Goal: Transaction & Acquisition: Purchase product/service

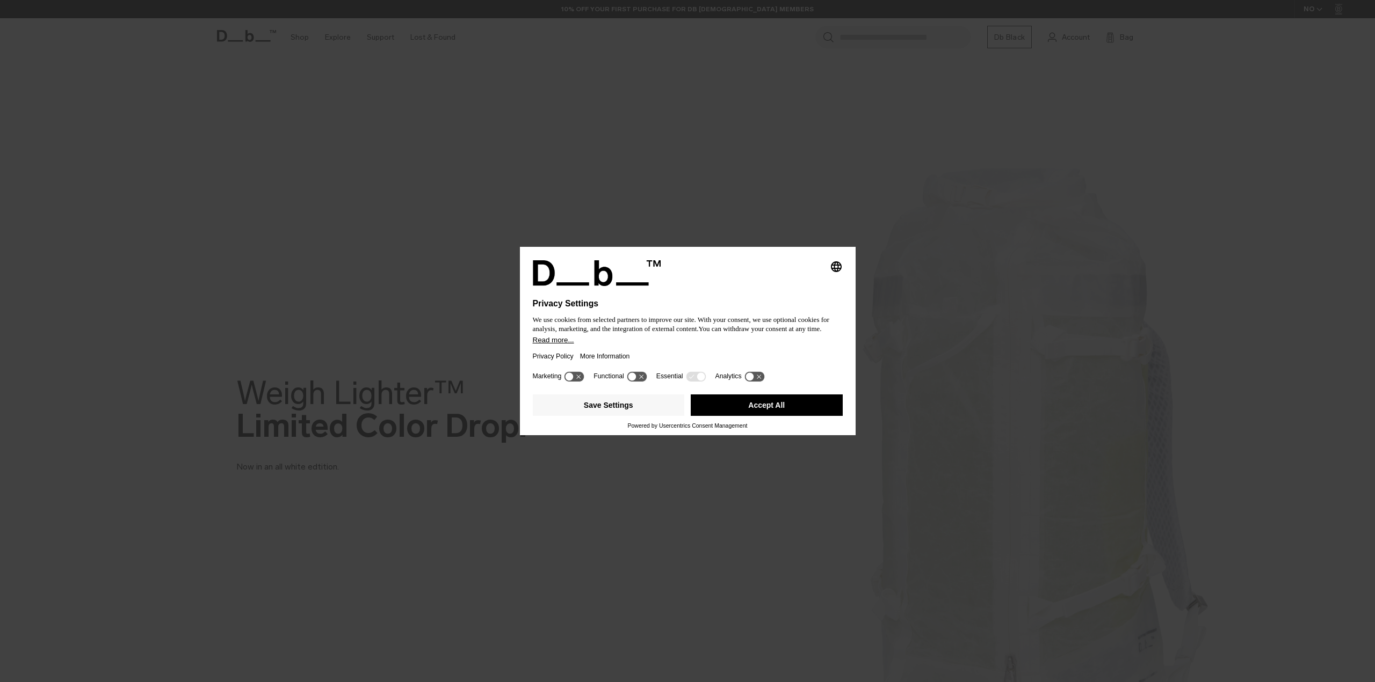
click at [775, 405] on button "Accept All" at bounding box center [767, 405] width 152 height 21
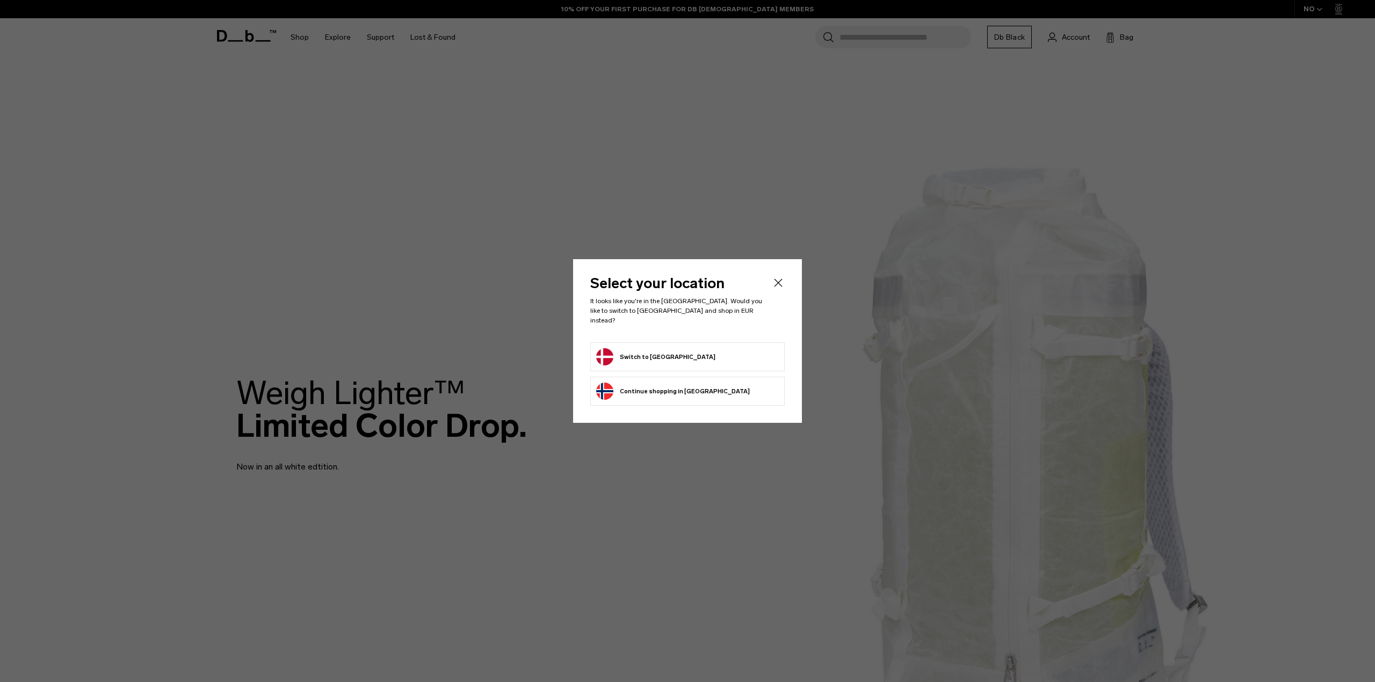
click at [660, 353] on button "Switch to Denmark" at bounding box center [655, 356] width 119 height 17
click at [779, 285] on icon "Close" at bounding box center [778, 283] width 13 height 13
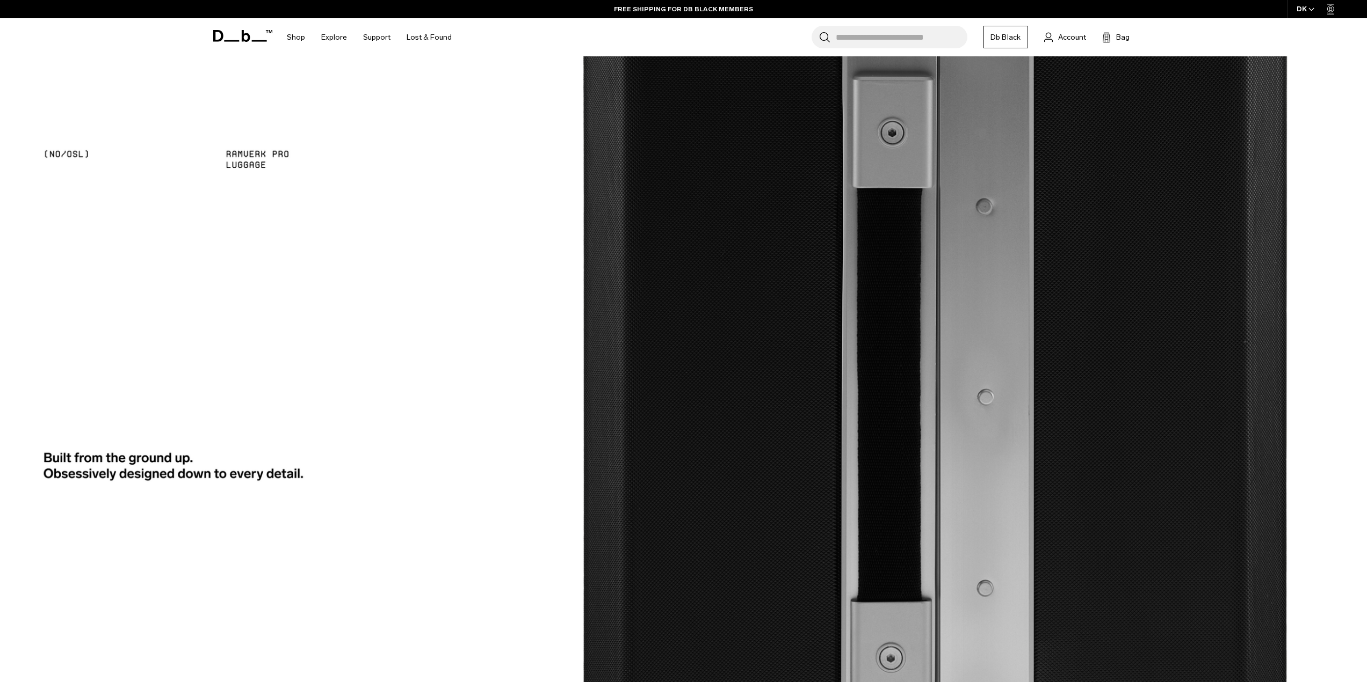
scroll to position [2094, 0]
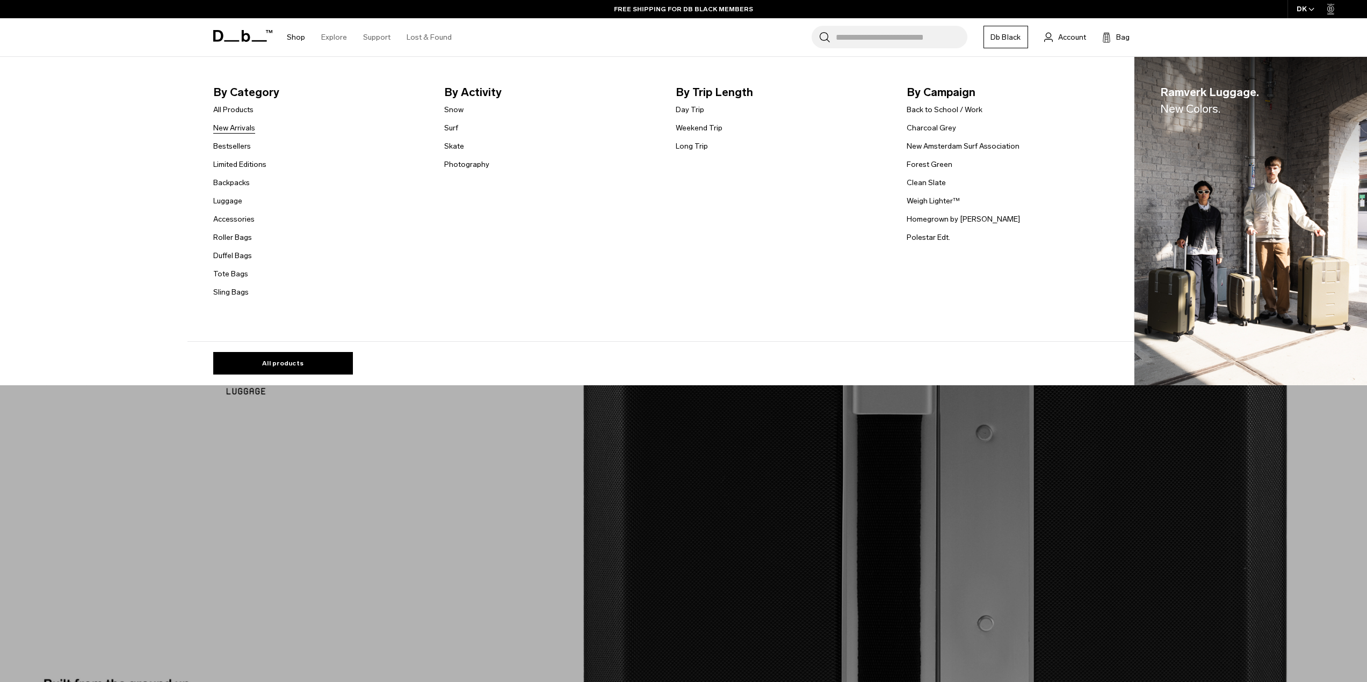
click at [244, 126] on link "New Arrivals" at bounding box center [234, 127] width 42 height 11
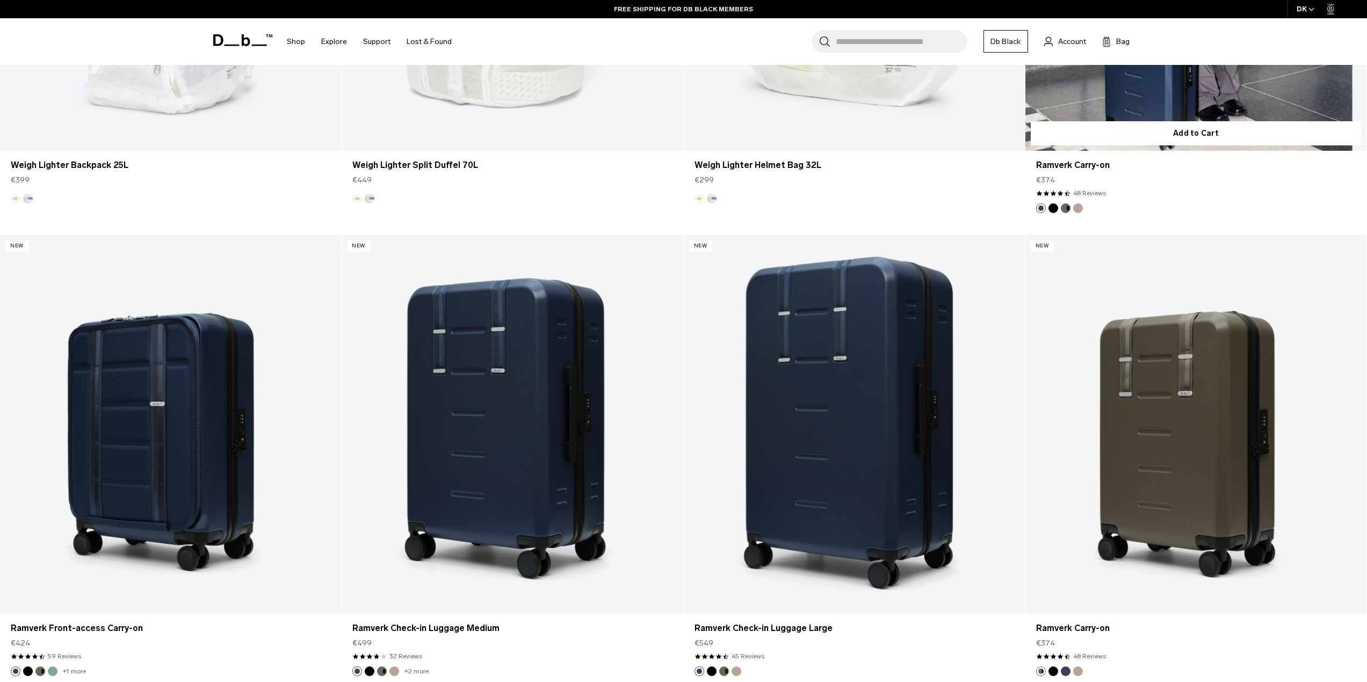
scroll to position [430, 0]
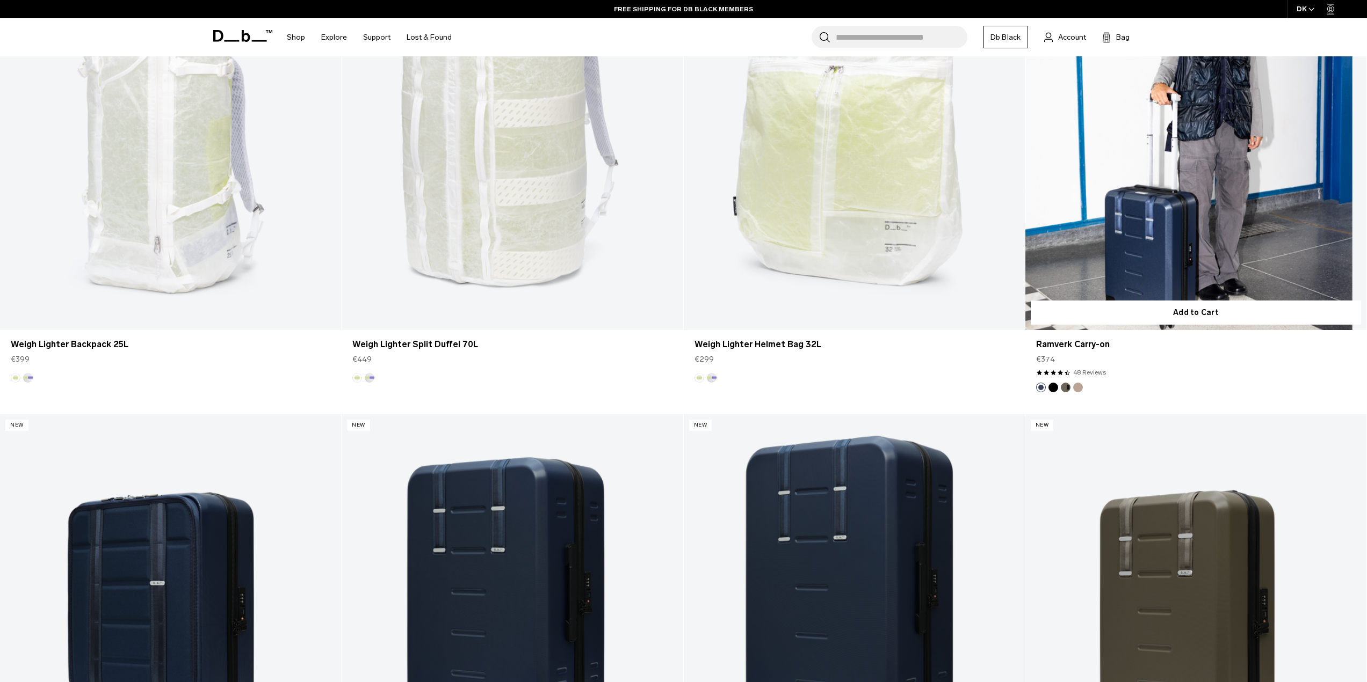
click at [1080, 390] on button "Fogbow Beige" at bounding box center [1078, 388] width 10 height 10
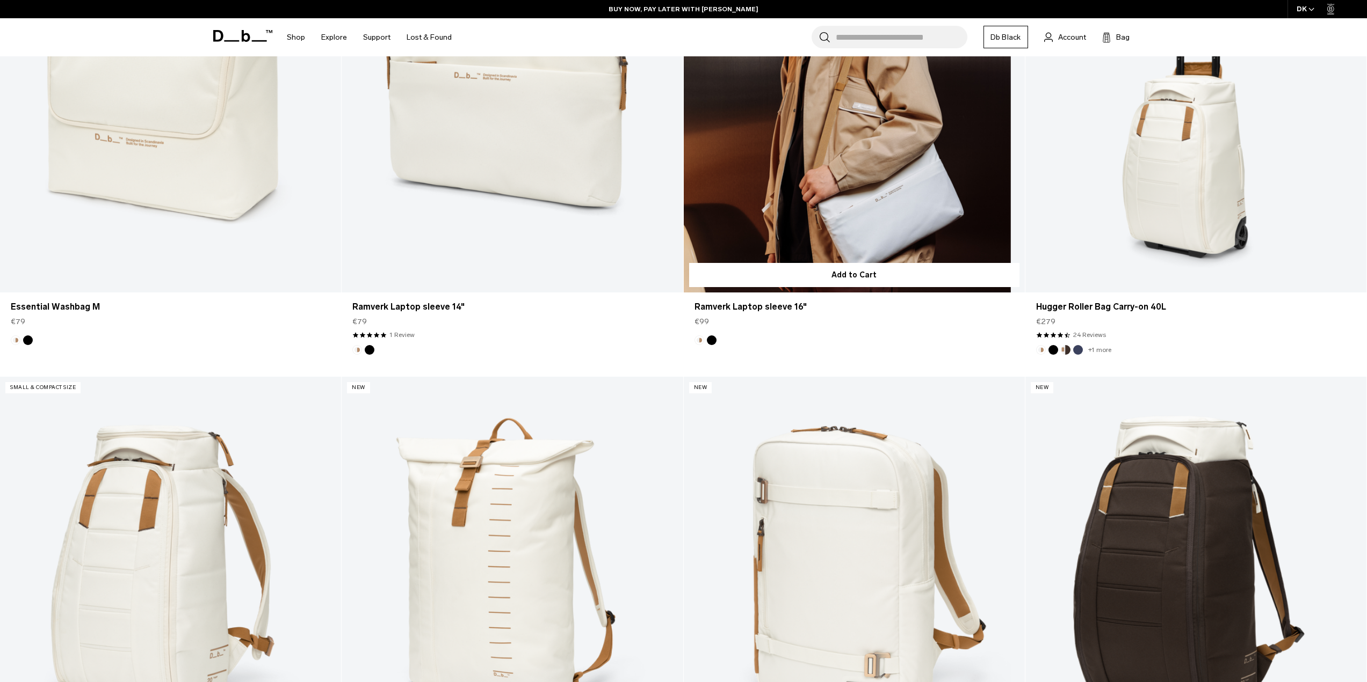
scroll to position [2309, 0]
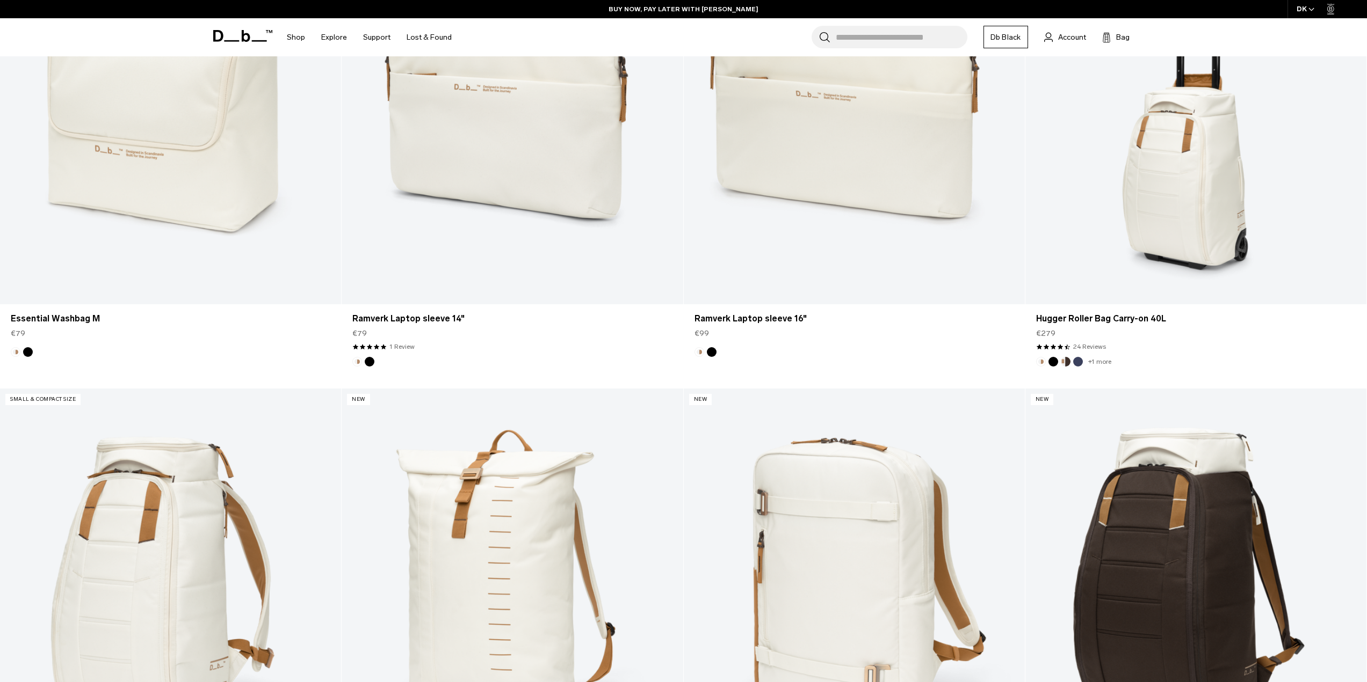
click at [868, 38] on input "Search for Bags, Luggage..." at bounding box center [902, 37] width 132 height 23
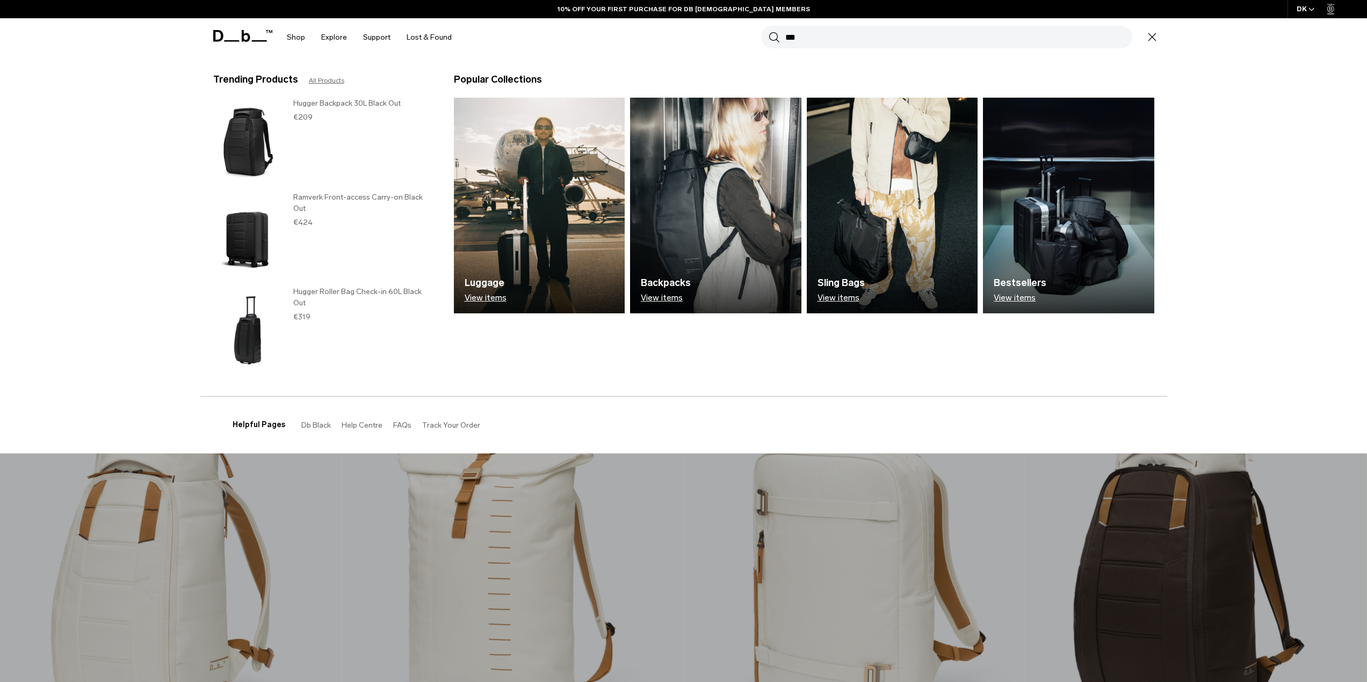
type input "***"
click at [768, 31] on button "Search" at bounding box center [773, 37] width 11 height 12
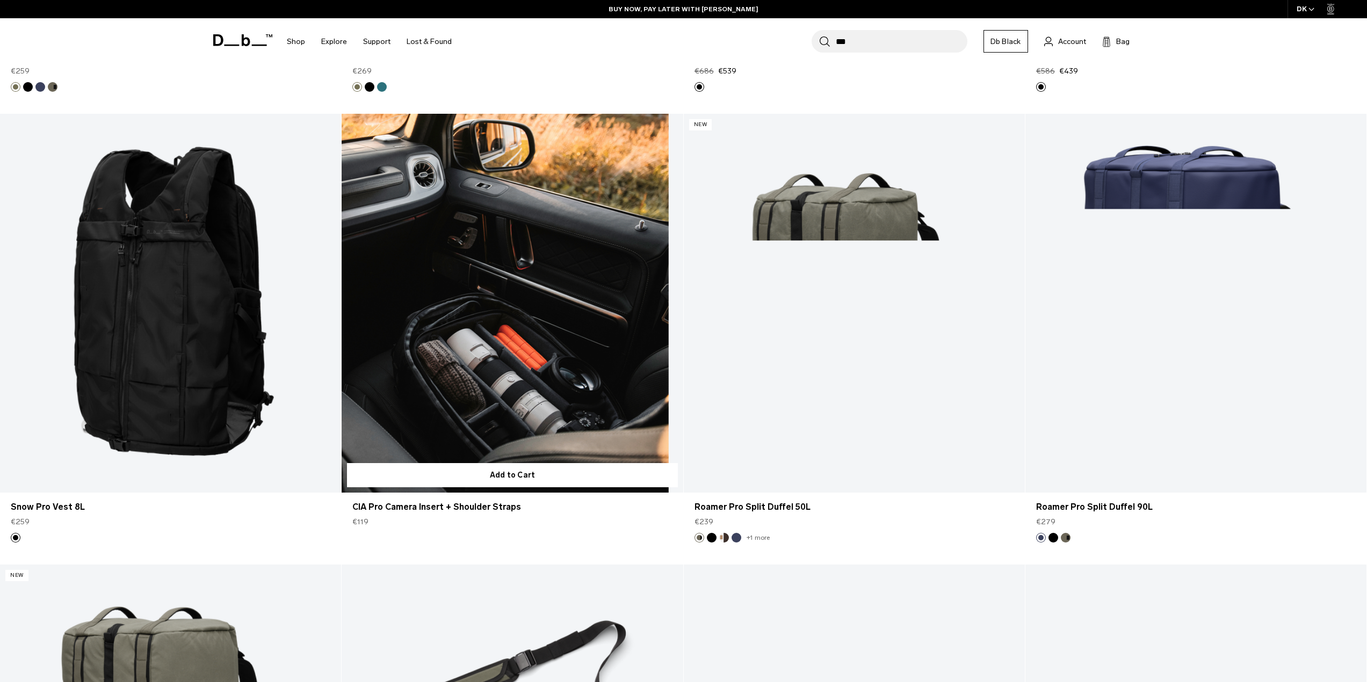
scroll to position [4188, 0]
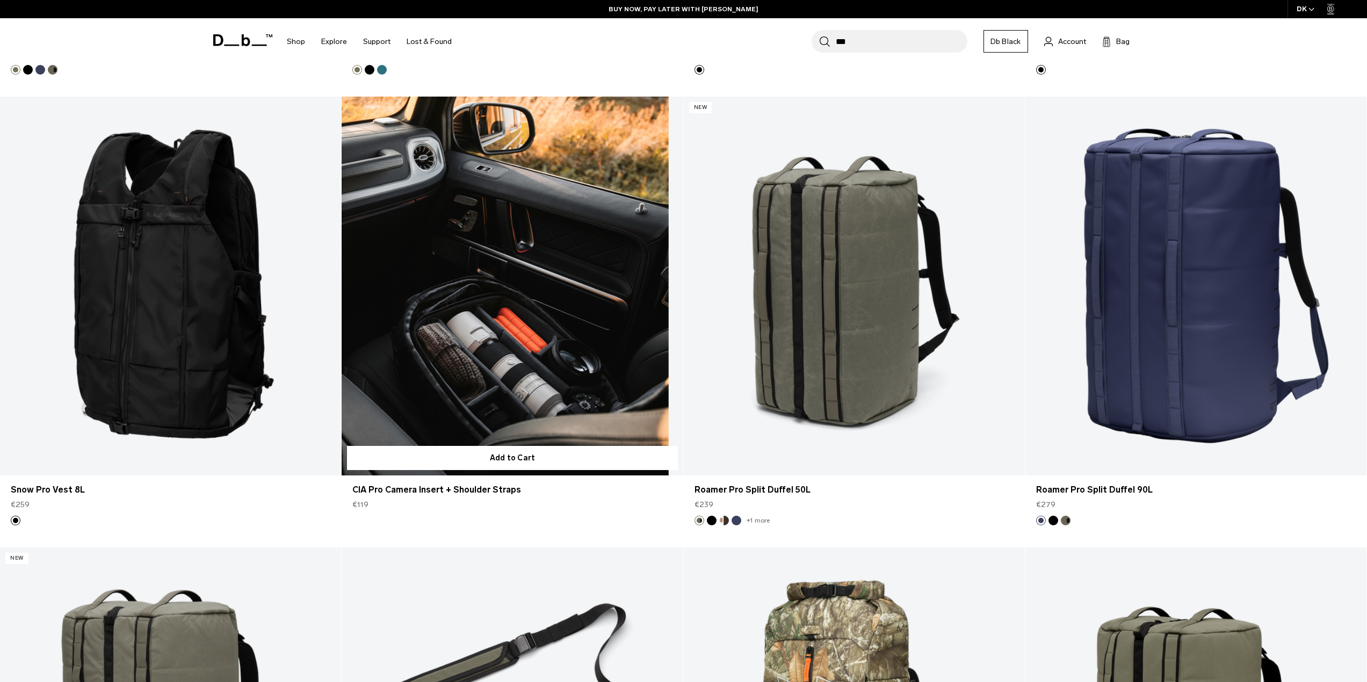
click at [561, 296] on link "CIA Pro Camera Insert + Shoulder Straps" at bounding box center [512, 286] width 341 height 379
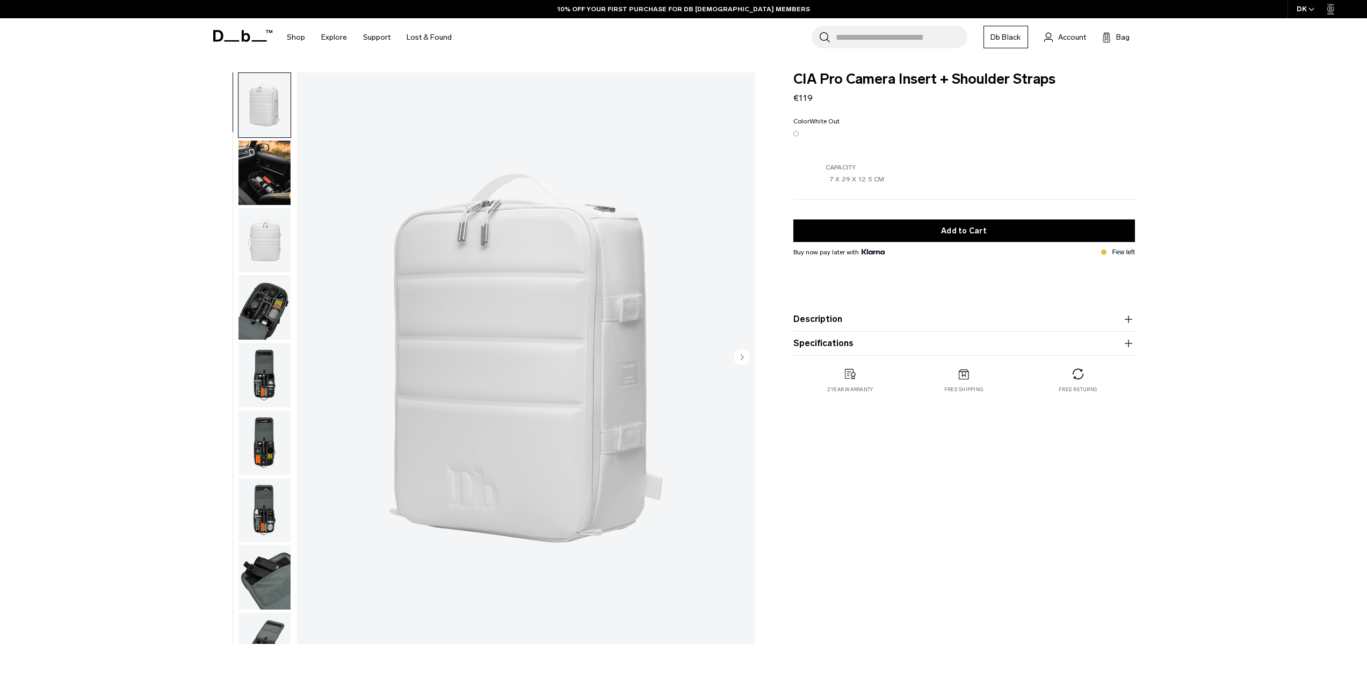
drag, startPoint x: 582, startPoint y: 246, endPoint x: 590, endPoint y: 268, distance: 22.9
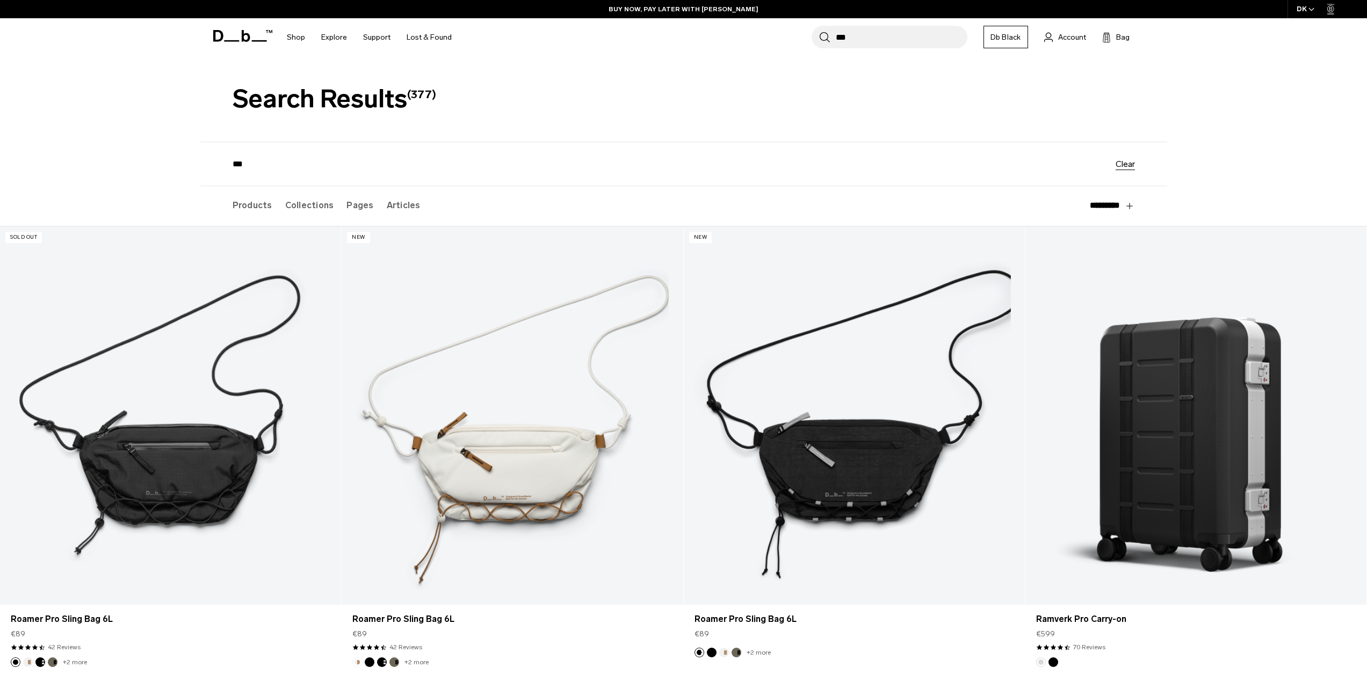
click at [590, 95] on header "Search results: Search Results (377)" at bounding box center [683, 99] width 967 height 86
click at [641, 93] on header "Search results: Search Results (377)" at bounding box center [683, 99] width 967 height 86
click at [891, 49] on div "Search for Bags, Luggage... Search *** Close Trending Products All Products Hug…" at bounding box center [809, 37] width 699 height 38
click at [880, 38] on input "***" at bounding box center [902, 37] width 132 height 23
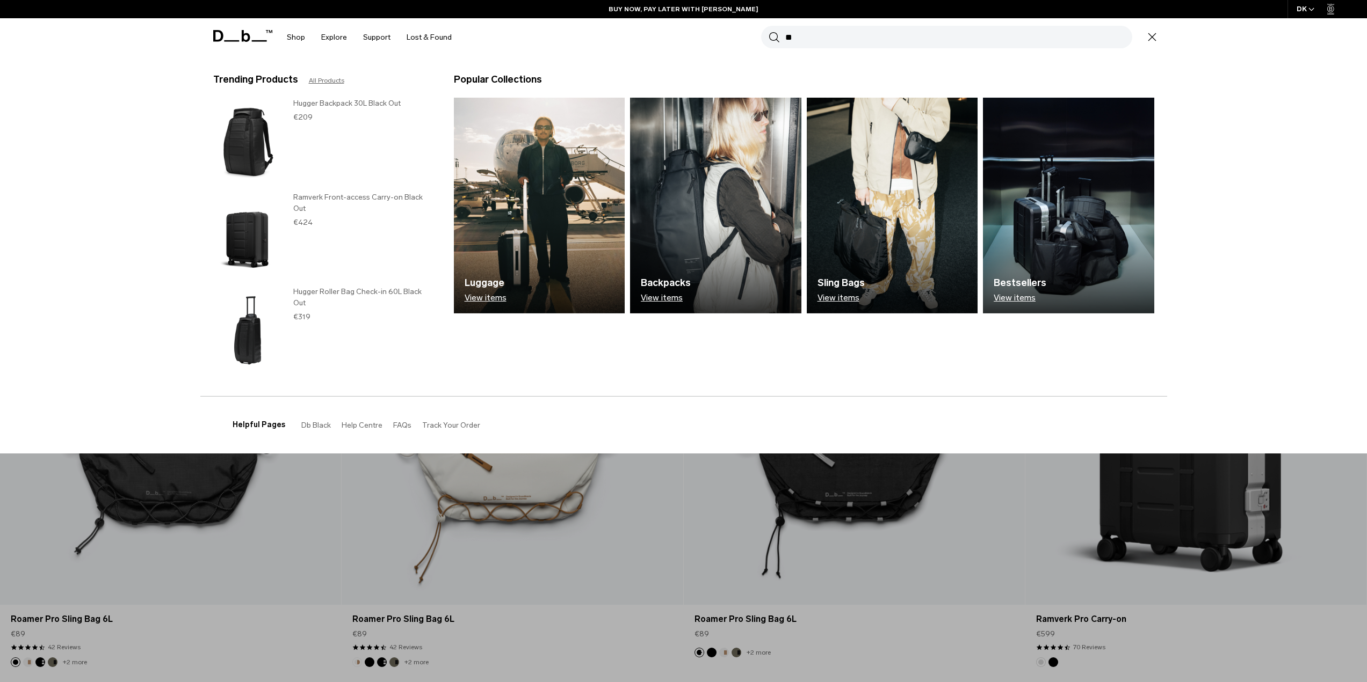
type input "*"
click at [95, 231] on div "Trending Products All Products Hugger Backpack 30L Black Out €209 Ramverk Front…" at bounding box center [683, 254] width 1367 height 397
click at [101, 237] on div "Trending Products All Products Hugger Backpack 30L Black Out €209 Ramverk Front…" at bounding box center [683, 254] width 1367 height 397
click at [105, 222] on div "Trending Products All Products Hugger Backpack 30L Black Out €209 Ramverk Front…" at bounding box center [683, 254] width 1367 height 397
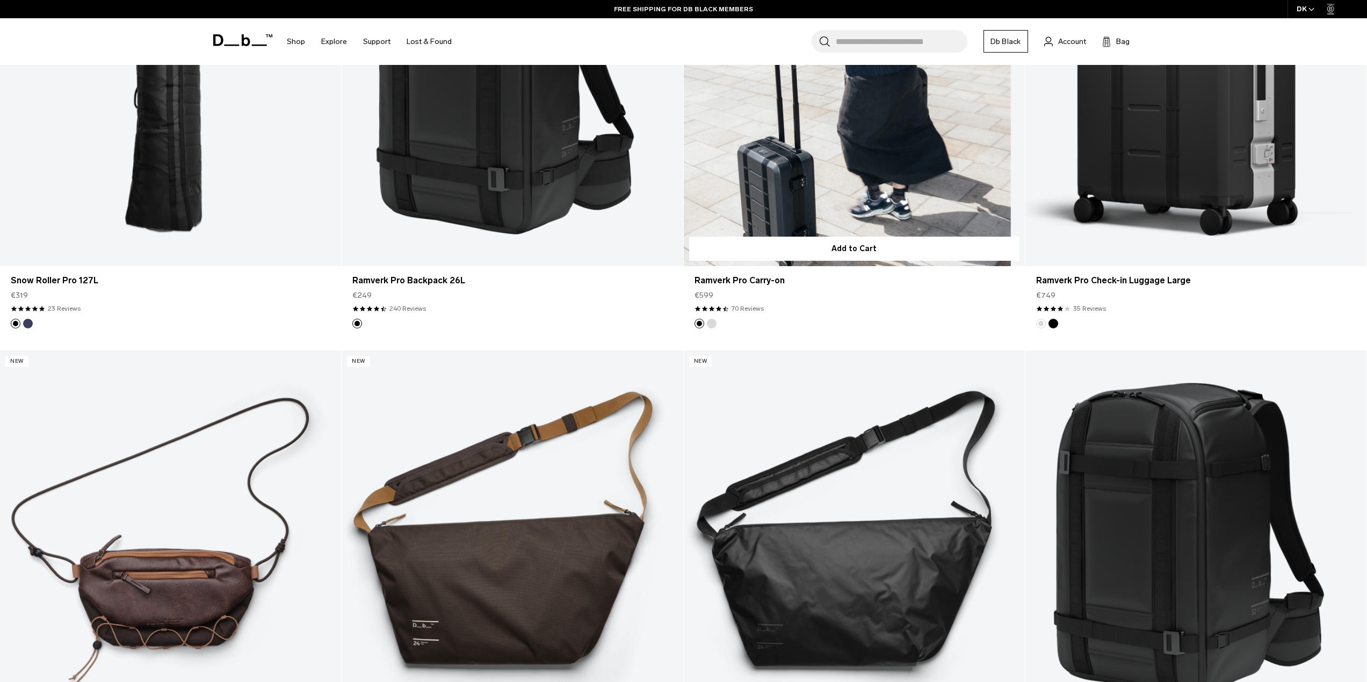
scroll to position [805, 0]
